Goal: Transaction & Acquisition: Purchase product/service

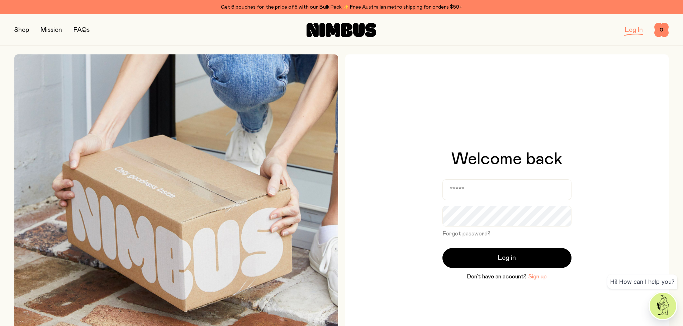
scroll to position [72, 0]
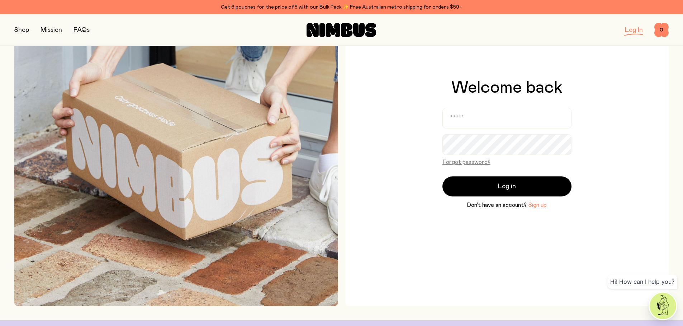
click at [539, 207] on button "Sign up" at bounding box center [537, 205] width 19 height 9
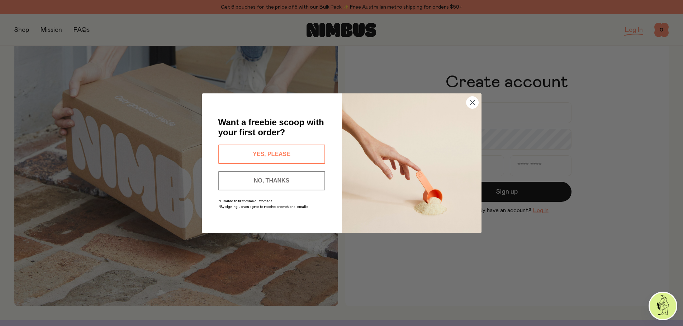
click at [470, 102] on circle "Close dialog" at bounding box center [472, 102] width 12 height 12
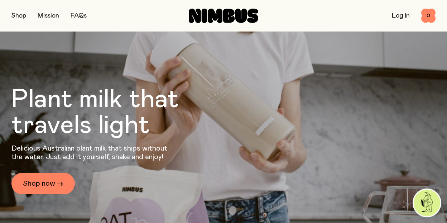
click at [403, 14] on link "Log In" at bounding box center [401, 16] width 18 height 6
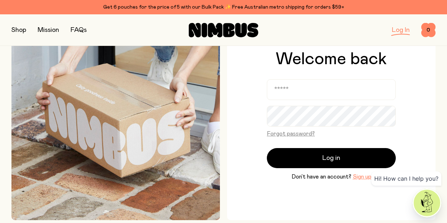
scroll to position [108, 0]
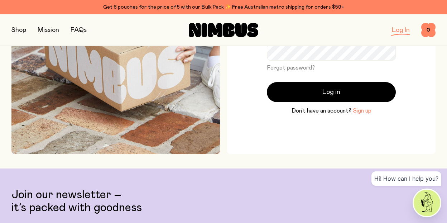
click at [360, 113] on button "Sign up" at bounding box center [362, 110] width 19 height 9
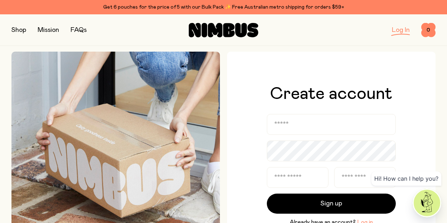
scroll to position [0, 0]
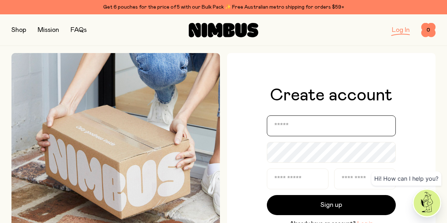
click at [325, 132] on input "email" at bounding box center [331, 125] width 129 height 21
type input "**********"
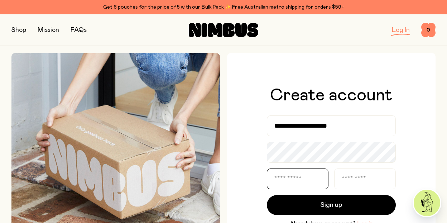
click at [302, 179] on input "text" at bounding box center [298, 178] width 62 height 21
type input "***"
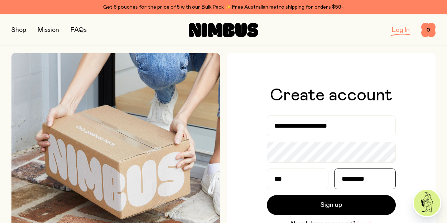
type input "*********"
click at [267, 195] on button "Sign up" at bounding box center [331, 205] width 129 height 20
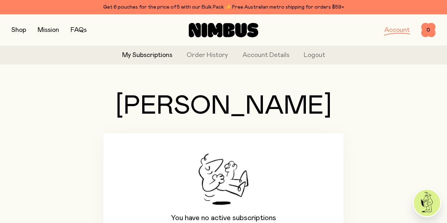
click at [14, 33] on button "button" at bounding box center [18, 30] width 15 height 10
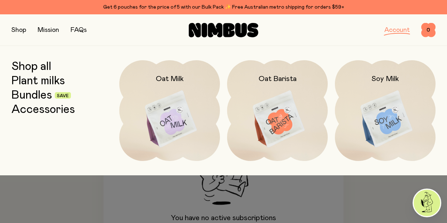
click at [163, 103] on img at bounding box center [169, 119] width 101 height 118
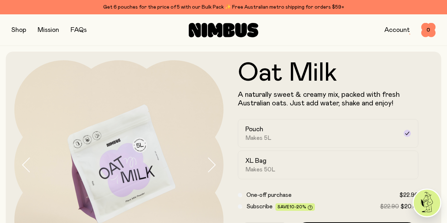
scroll to position [36, 0]
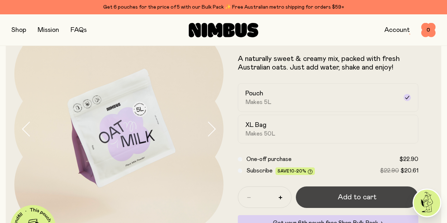
click at [369, 197] on span "Add to cart" at bounding box center [357, 197] width 39 height 10
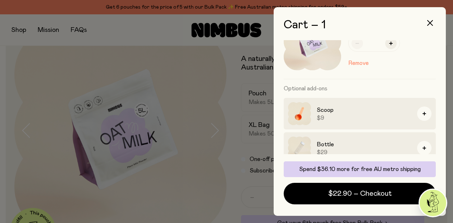
click at [238, 89] on div at bounding box center [226, 111] width 453 height 223
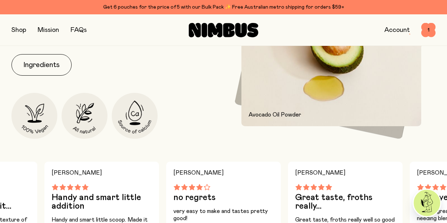
scroll to position [251, 0]
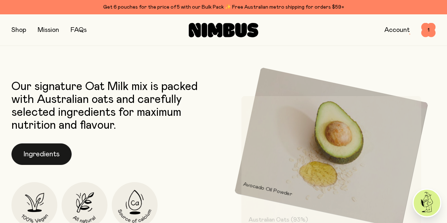
click at [51, 156] on button "Ingredients" at bounding box center [41, 154] width 60 height 22
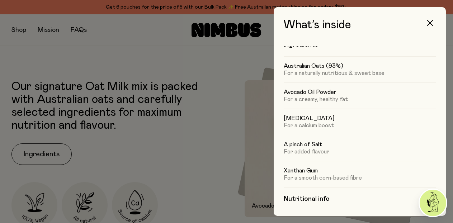
scroll to position [0, 0]
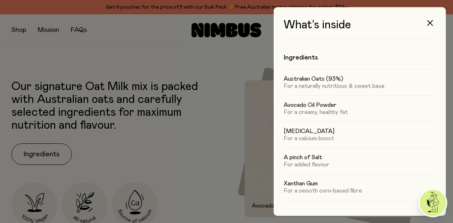
click at [192, 136] on div at bounding box center [226, 111] width 453 height 223
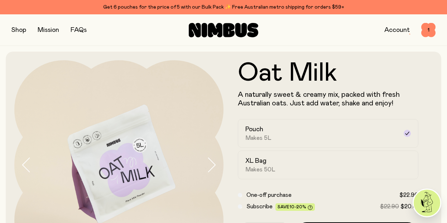
click at [15, 27] on button "button" at bounding box center [18, 30] width 15 height 10
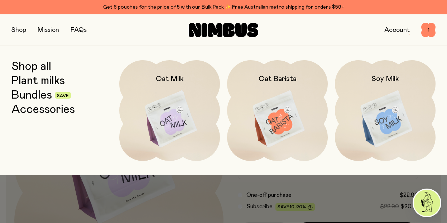
click at [290, 118] on img at bounding box center [277, 119] width 101 height 118
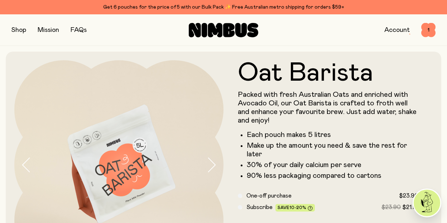
click at [23, 28] on button "button" at bounding box center [18, 30] width 15 height 10
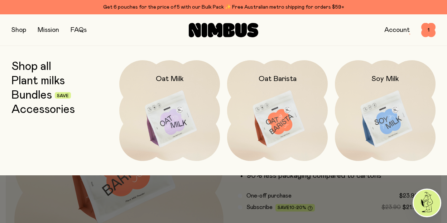
click at [409, 117] on img at bounding box center [385, 119] width 101 height 118
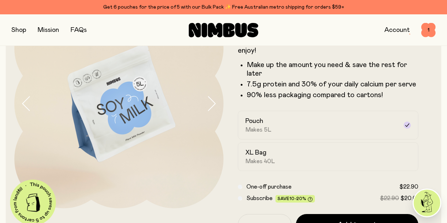
scroll to position [108, 0]
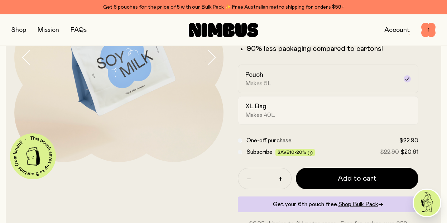
click at [312, 107] on div "XL Bag Makes 40L" at bounding box center [321, 110] width 153 height 16
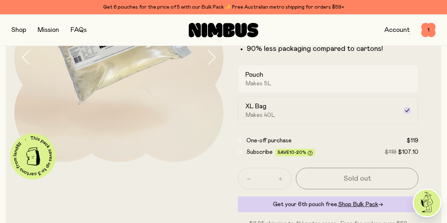
click at [317, 74] on div "Pouch Makes 5L" at bounding box center [321, 79] width 153 height 16
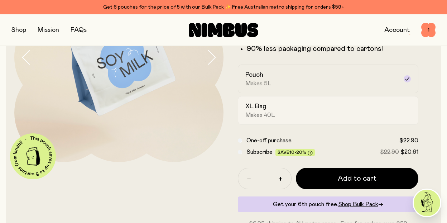
click at [317, 100] on label "XL Bag Makes 40L" at bounding box center [328, 110] width 181 height 29
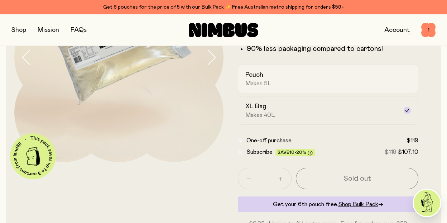
click at [311, 85] on div "Pouch Makes 5L" at bounding box center [321, 79] width 153 height 16
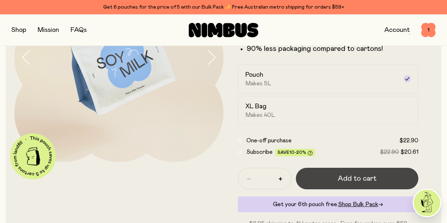
click at [390, 184] on button "Add to cart" at bounding box center [357, 179] width 123 height 22
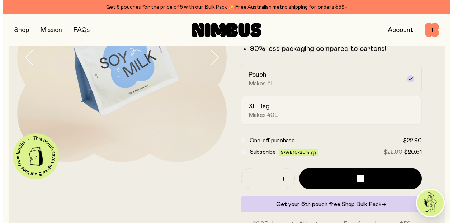
scroll to position [0, 0]
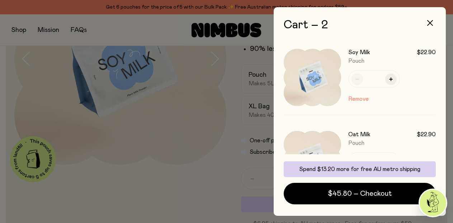
click at [172, 98] on div at bounding box center [226, 111] width 453 height 223
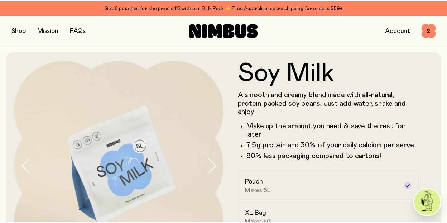
scroll to position [108, 0]
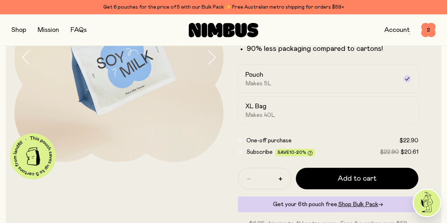
click at [20, 27] on button "button" at bounding box center [18, 30] width 15 height 10
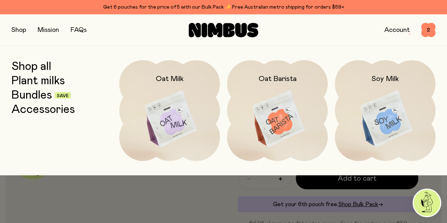
click at [32, 95] on link "Bundles" at bounding box center [31, 95] width 40 height 13
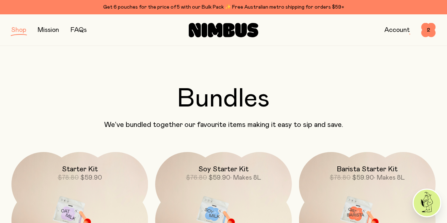
click at [24, 32] on button "button" at bounding box center [18, 30] width 15 height 10
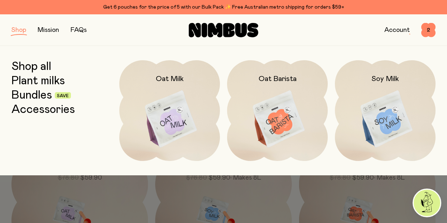
click at [38, 110] on link "Accessories" at bounding box center [42, 109] width 63 height 13
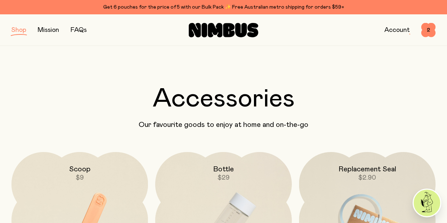
click at [16, 33] on button "button" at bounding box center [18, 30] width 15 height 10
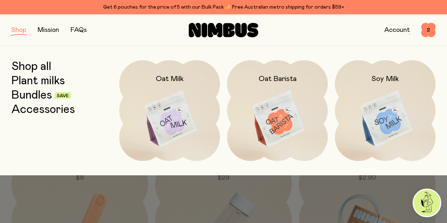
click at [376, 108] on img at bounding box center [385, 119] width 101 height 118
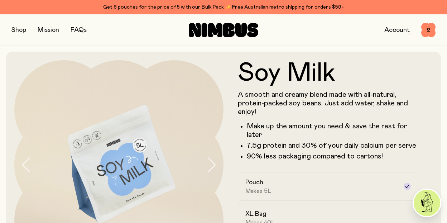
click at [352, 142] on li "7.5g protein and 30% of your daily calcium per serve" at bounding box center [333, 145] width 172 height 9
click at [428, 158] on form "Soy Milk A smooth and creamy blend made with all-natural, protein-packed soy be…" at bounding box center [328, 197] width 209 height 275
click at [413, 157] on p "90% less packaging compared to cartons!" at bounding box center [333, 156] width 172 height 9
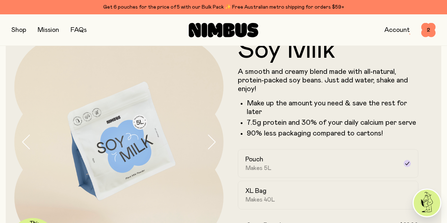
scroll to position [36, 0]
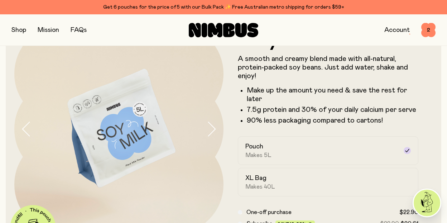
click at [424, 37] on div "Account 2 2" at bounding box center [365, 30] width 142 height 14
click at [426, 29] on span "2" at bounding box center [428, 30] width 14 height 14
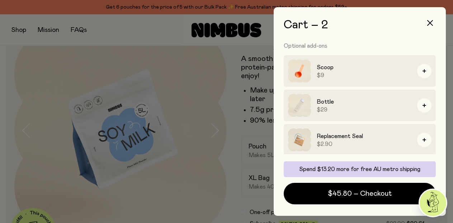
scroll to position [162, 0]
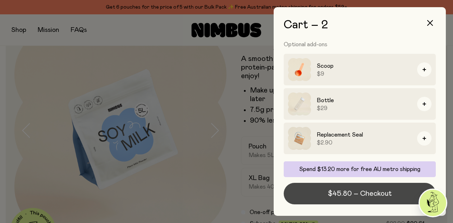
click at [359, 195] on span "$45.80 – Checkout" at bounding box center [360, 193] width 64 height 10
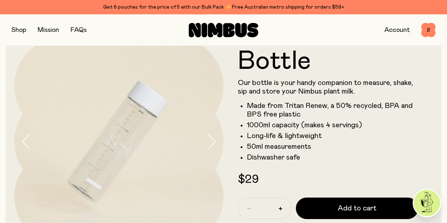
scroll to position [36, 0]
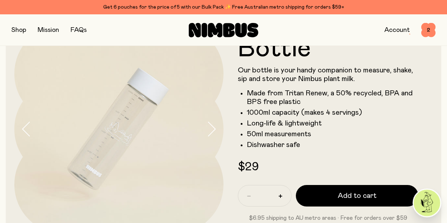
click at [396, 134] on li "50ml measurements" at bounding box center [333, 134] width 172 height 9
drag, startPoint x: 329, startPoint y: 137, endPoint x: 318, endPoint y: 138, distance: 10.4
click at [328, 137] on li "50ml measurements" at bounding box center [333, 134] width 172 height 9
click at [280, 137] on li "50ml measurements" at bounding box center [333, 134] width 172 height 9
click at [286, 137] on li "50ml measurements" at bounding box center [333, 134] width 172 height 9
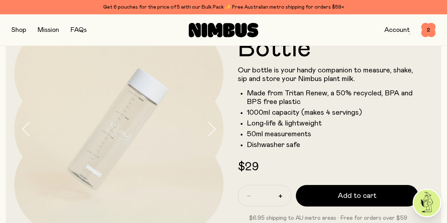
click at [244, 134] on ul "Made from Tritan Renew, a 50% recycled, BPA and BPS free plastic 1000ml capacit…" at bounding box center [328, 119] width 181 height 60
click at [252, 133] on li "50ml measurements" at bounding box center [333, 134] width 172 height 9
click at [268, 133] on li "50ml measurements" at bounding box center [333, 134] width 172 height 9
click at [270, 133] on li "50ml measurements" at bounding box center [333, 134] width 172 height 9
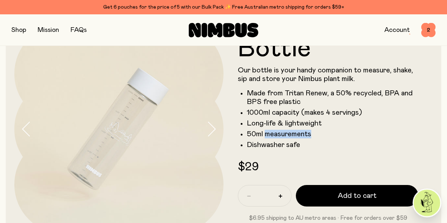
click at [270, 133] on li "50ml measurements" at bounding box center [333, 134] width 172 height 9
click at [286, 134] on li "50ml measurements" at bounding box center [333, 134] width 172 height 9
click at [252, 137] on li "50ml measurements" at bounding box center [333, 134] width 172 height 9
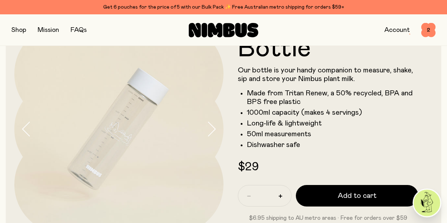
click at [293, 137] on li "50ml measurements" at bounding box center [333, 134] width 172 height 9
click at [254, 136] on li "50ml measurements" at bounding box center [333, 134] width 172 height 9
click at [285, 133] on li "50ml measurements" at bounding box center [333, 134] width 172 height 9
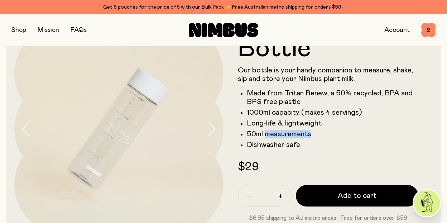
click at [285, 133] on li "50ml measurements" at bounding box center [333, 134] width 172 height 9
click at [247, 133] on li "50ml measurements" at bounding box center [333, 134] width 172 height 9
drag, startPoint x: 248, startPoint y: 133, endPoint x: 326, endPoint y: 133, distance: 78.1
click at [326, 133] on li "50ml measurements" at bounding box center [333, 134] width 172 height 9
click at [317, 135] on li "50ml measurements" at bounding box center [333, 134] width 172 height 9
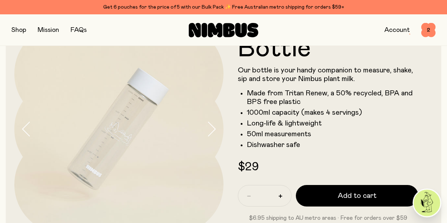
click at [306, 134] on li "50ml measurements" at bounding box center [333, 134] width 172 height 9
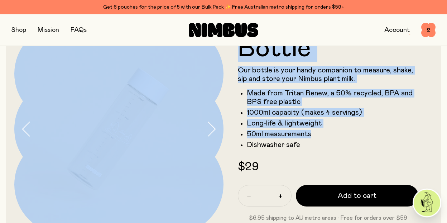
drag, startPoint x: 322, startPoint y: 135, endPoint x: 194, endPoint y: 134, distance: 128.3
click at [193, 135] on div "Bottle Our bottle is your handy companion to measure, shake, sip and store your…" at bounding box center [223, 129] width 419 height 226
click at [301, 137] on li "50ml measurements" at bounding box center [333, 134] width 172 height 9
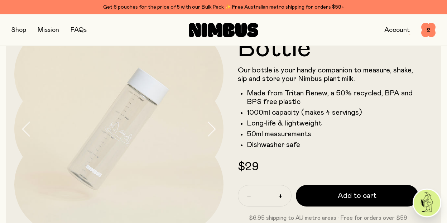
click at [323, 137] on li "50ml measurements" at bounding box center [333, 134] width 172 height 9
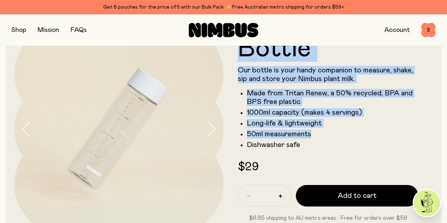
drag, startPoint x: 319, startPoint y: 137, endPoint x: 263, endPoint y: 137, distance: 56.3
click at [219, 138] on div "Bottle Our bottle is your handy companion to measure, shake, sip and store your…" at bounding box center [223, 129] width 419 height 226
click at [306, 137] on li "50ml measurements" at bounding box center [333, 134] width 172 height 9
drag, startPoint x: 308, startPoint y: 135, endPoint x: 297, endPoint y: 132, distance: 11.8
click at [308, 135] on li "50ml measurements" at bounding box center [333, 134] width 172 height 9
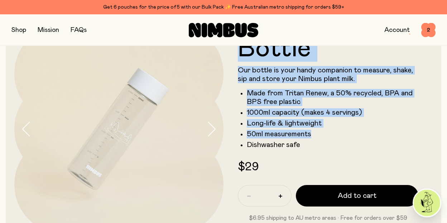
click at [297, 132] on li "50ml measurements" at bounding box center [333, 134] width 172 height 9
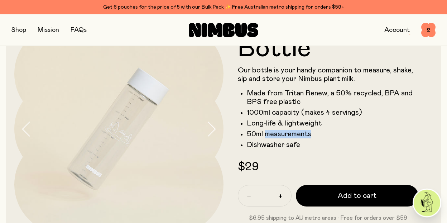
click at [297, 132] on li "50ml measurements" at bounding box center [333, 134] width 172 height 9
click at [310, 137] on li "50ml measurements" at bounding box center [333, 134] width 172 height 9
click at [294, 134] on li "50ml measurements" at bounding box center [333, 134] width 172 height 9
click at [291, 132] on li "50ml measurements" at bounding box center [333, 134] width 172 height 9
click at [249, 137] on li "50ml measurements" at bounding box center [333, 134] width 172 height 9
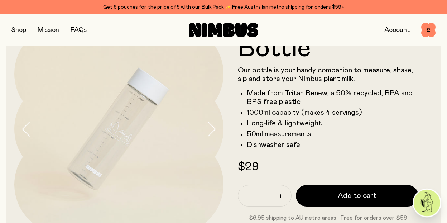
click at [247, 135] on li "50ml measurements" at bounding box center [333, 134] width 172 height 9
click at [286, 138] on li "50ml measurements" at bounding box center [333, 134] width 172 height 9
click at [286, 137] on li "50ml measurements" at bounding box center [333, 134] width 172 height 9
drag, startPoint x: 263, startPoint y: 136, endPoint x: 298, endPoint y: 134, distance: 34.8
click at [293, 133] on li "50ml measurements" at bounding box center [333, 134] width 172 height 9
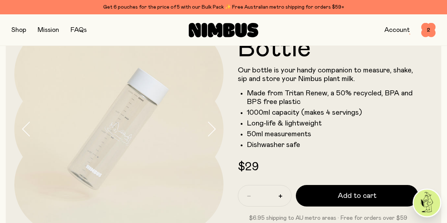
drag, startPoint x: 298, startPoint y: 134, endPoint x: 323, endPoint y: 138, distance: 25.2
click at [298, 134] on li "50ml measurements" at bounding box center [333, 134] width 172 height 9
click at [323, 138] on ul "Made from Tritan Renew, a 50% recycled, BPA and BPS free plastic 1000ml capacit…" at bounding box center [328, 119] width 181 height 60
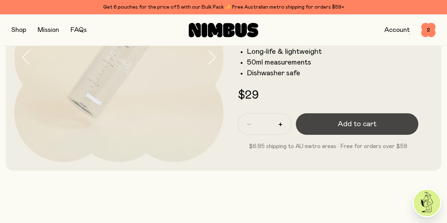
scroll to position [0, 0]
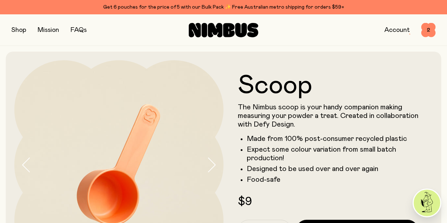
click at [388, 151] on li "Expect some colour variation from small batch production!" at bounding box center [333, 153] width 172 height 17
click at [346, 165] on li "Designed to be used over and over again" at bounding box center [333, 168] width 172 height 9
click at [310, 185] on form "Scoop The Nimbus scoop is your handy companion making measuring your powder a t…" at bounding box center [328, 165] width 209 height 184
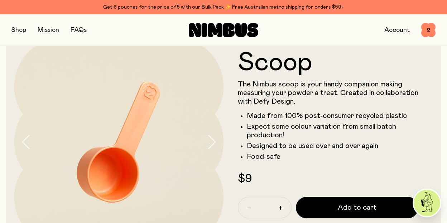
scroll to position [36, 0]
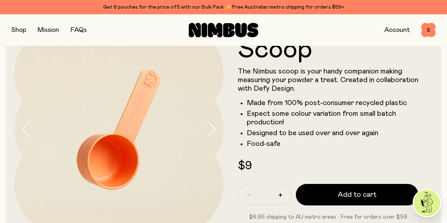
click at [370, 147] on li "Food-safe" at bounding box center [333, 143] width 172 height 9
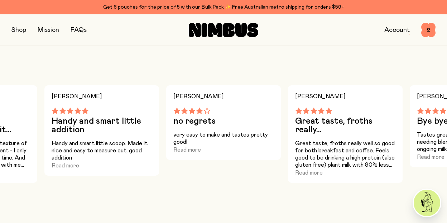
scroll to position [394, 0]
